Goal: Transaction & Acquisition: Purchase product/service

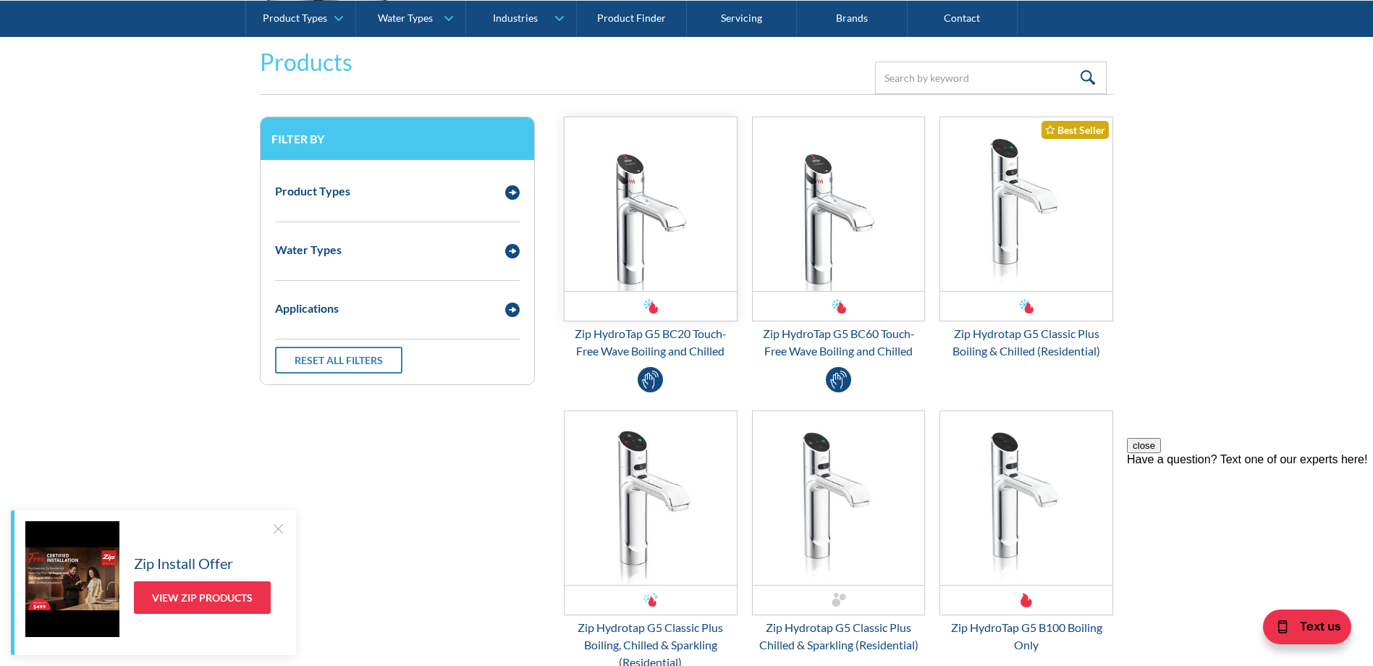
scroll to position [1882, 0]
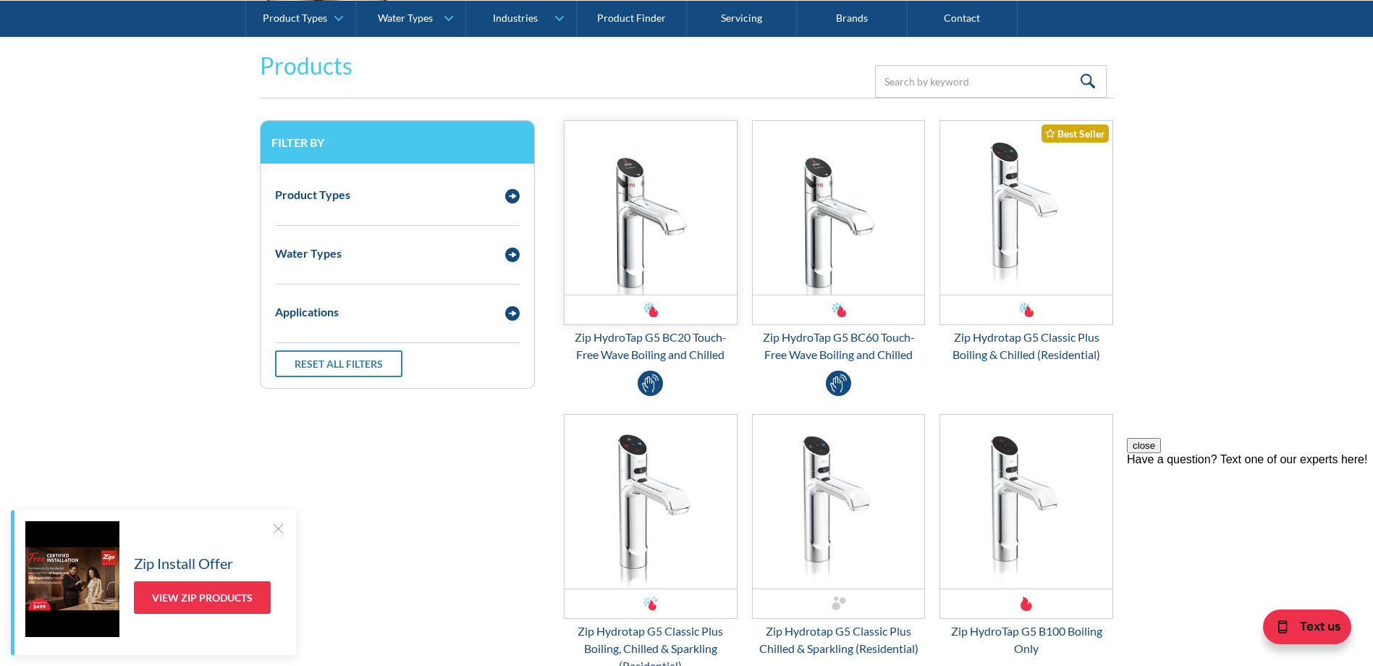
click at [620, 161] on img "Email Form 3" at bounding box center [651, 208] width 172 height 174
click at [626, 186] on img "Email Form 3" at bounding box center [651, 208] width 172 height 174
click at [515, 193] on img "Email Form 3" at bounding box center [512, 196] width 14 height 14
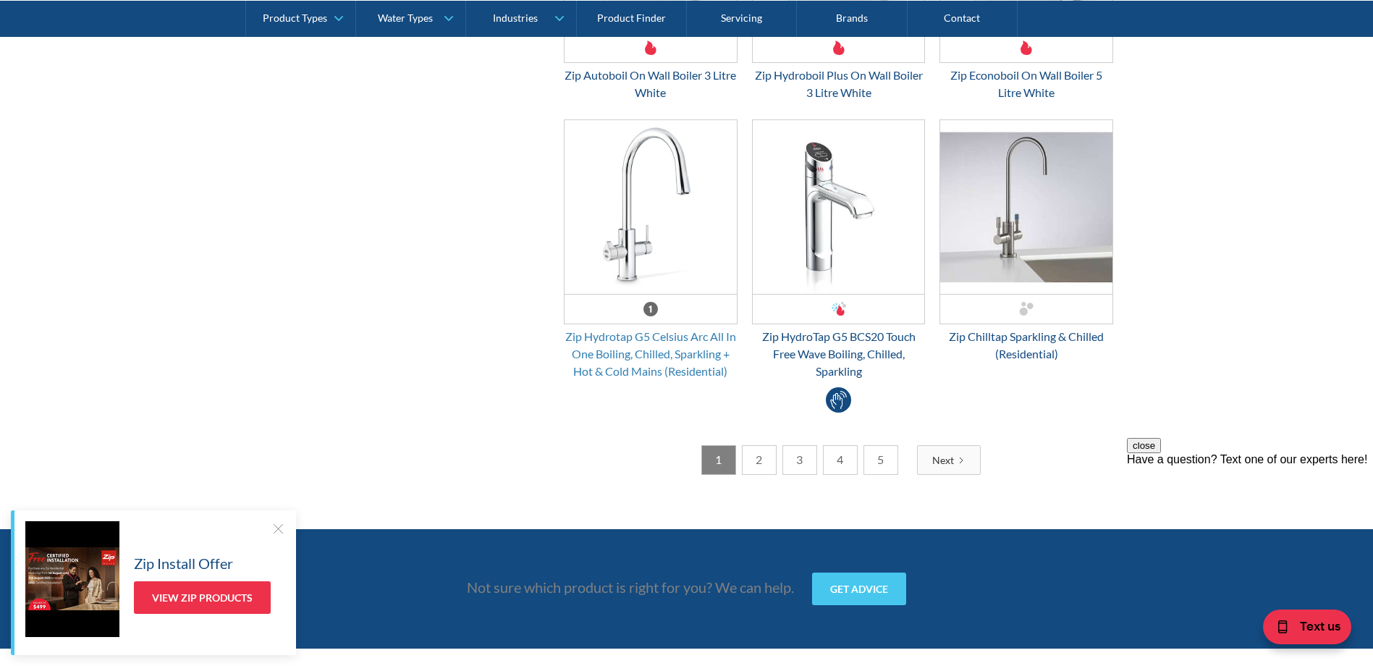
scroll to position [3981, 0]
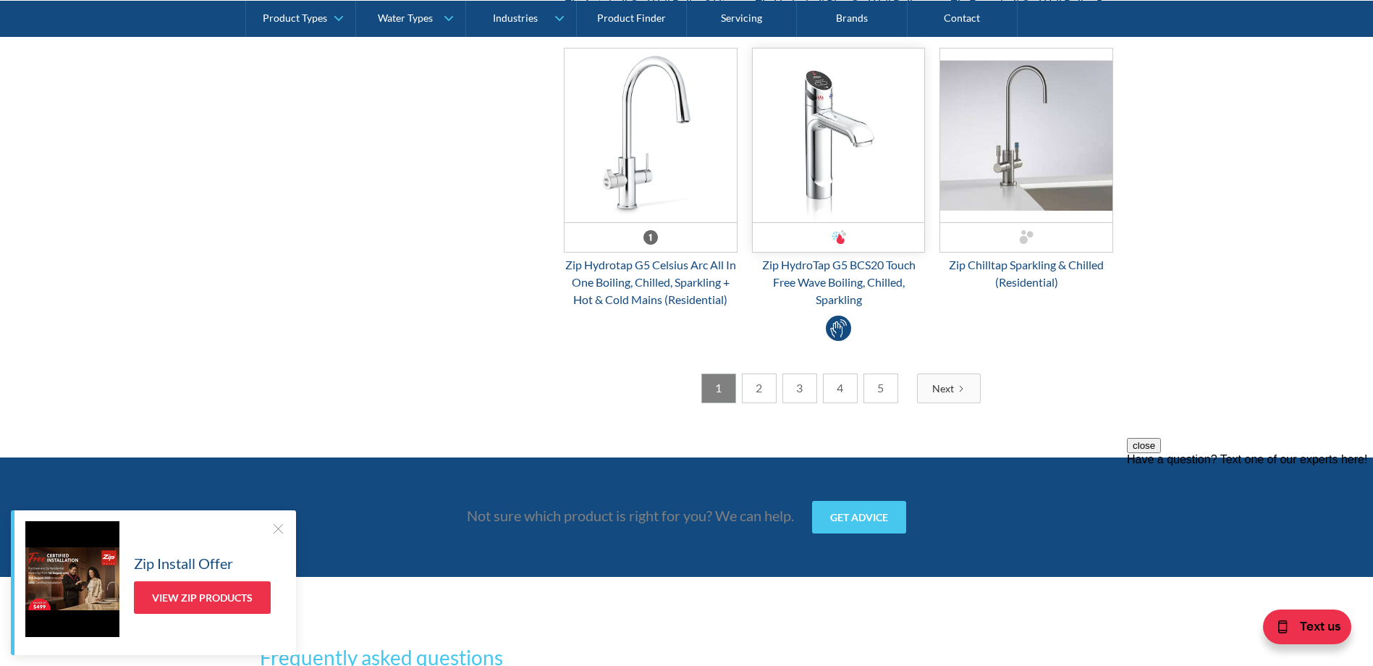
click at [825, 170] on img "Email Form 3" at bounding box center [839, 135] width 172 height 174
click at [840, 133] on img "Email Form 3" at bounding box center [839, 135] width 172 height 174
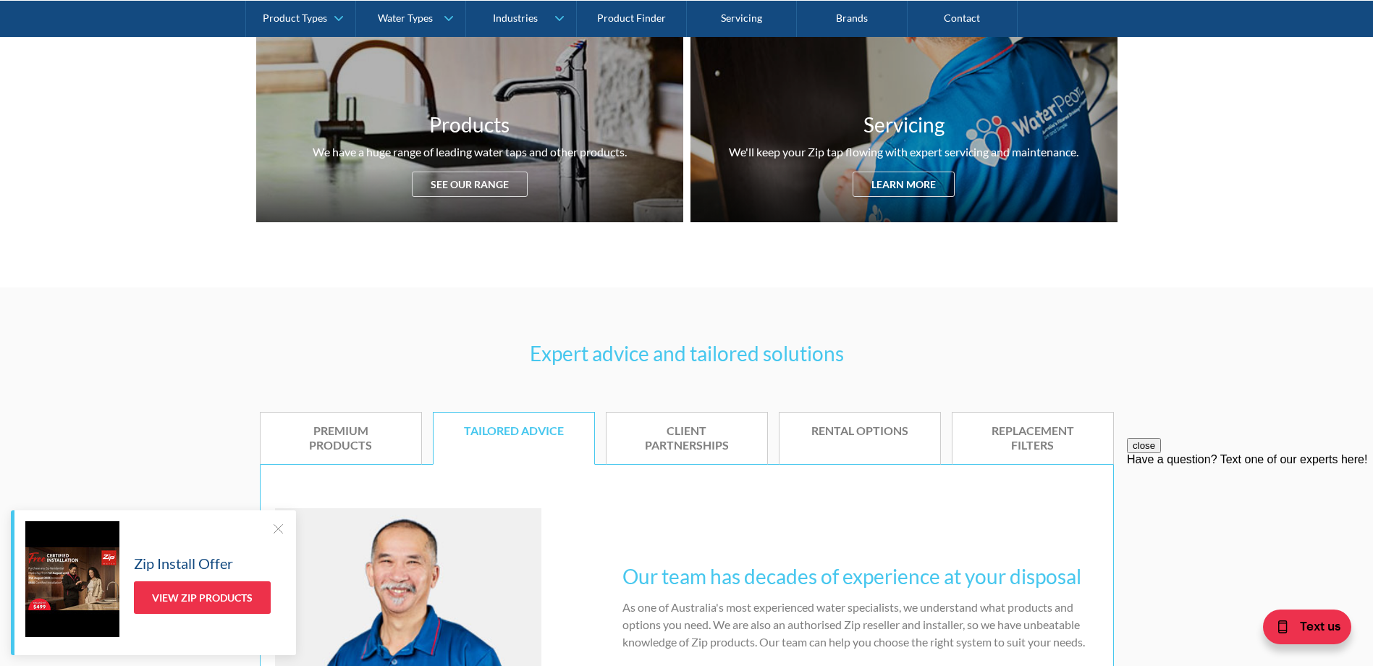
scroll to position [796, 0]
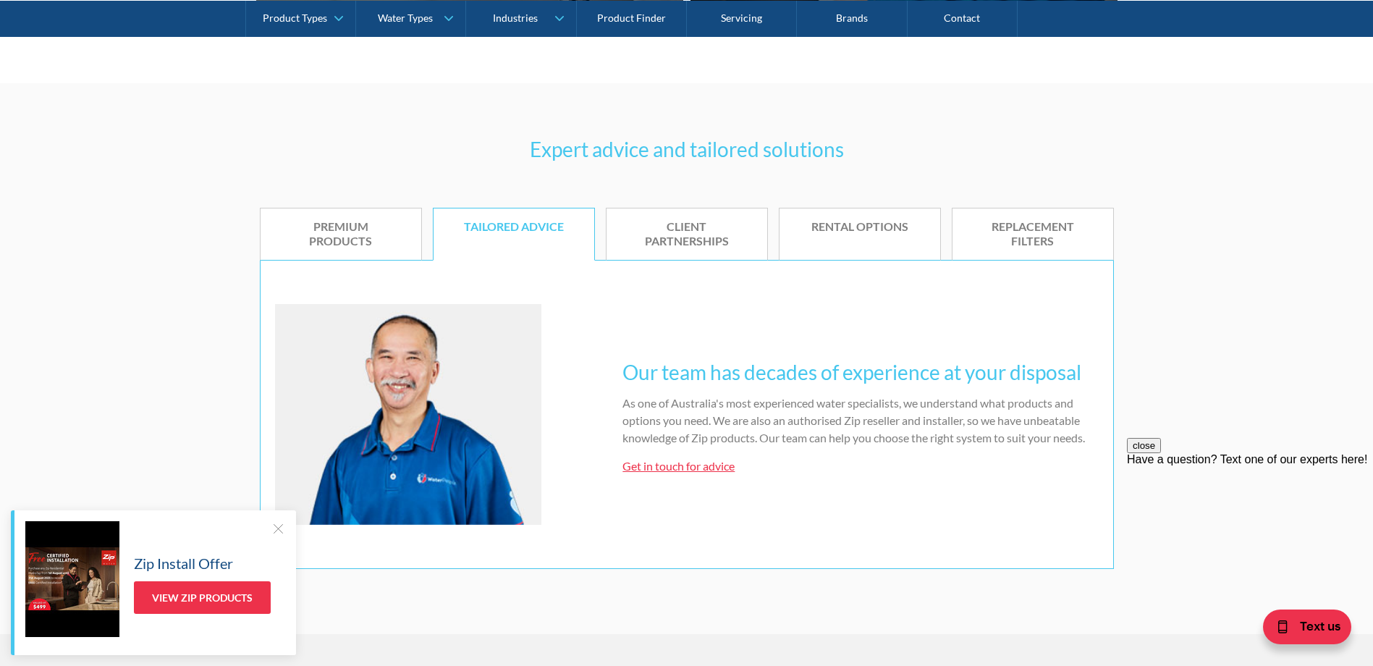
click at [856, 227] on div "Rental options" at bounding box center [859, 226] width 117 height 15
